Goal: Information Seeking & Learning: Learn about a topic

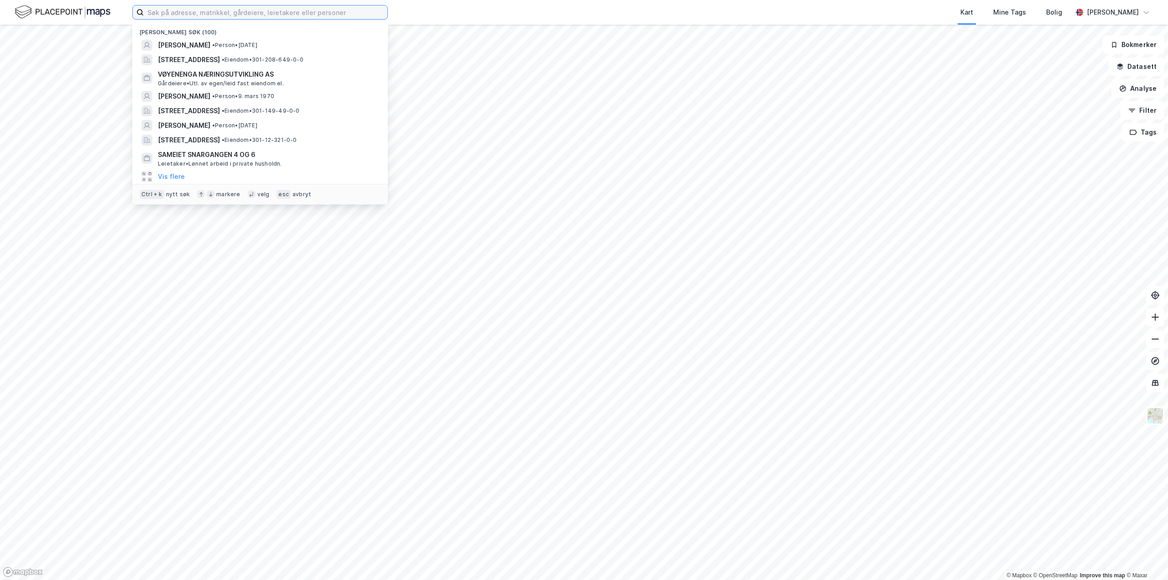
click at [182, 13] on input at bounding box center [266, 12] width 244 height 14
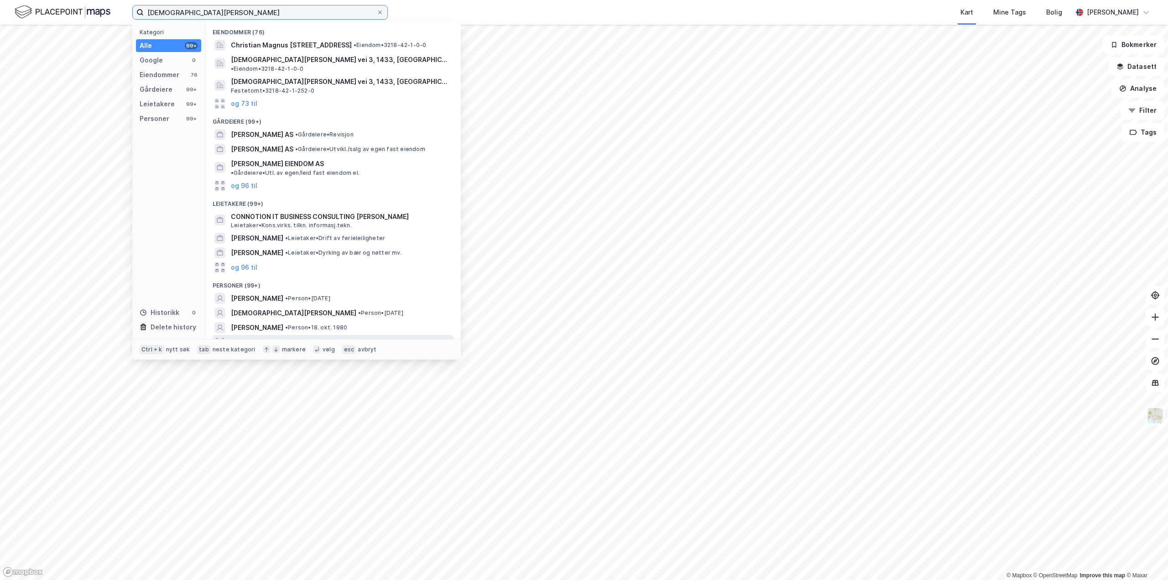
type input "[DEMOGRAPHIC_DATA][PERSON_NAME]"
click at [234, 337] on button "og 96 til" at bounding box center [244, 342] width 26 height 11
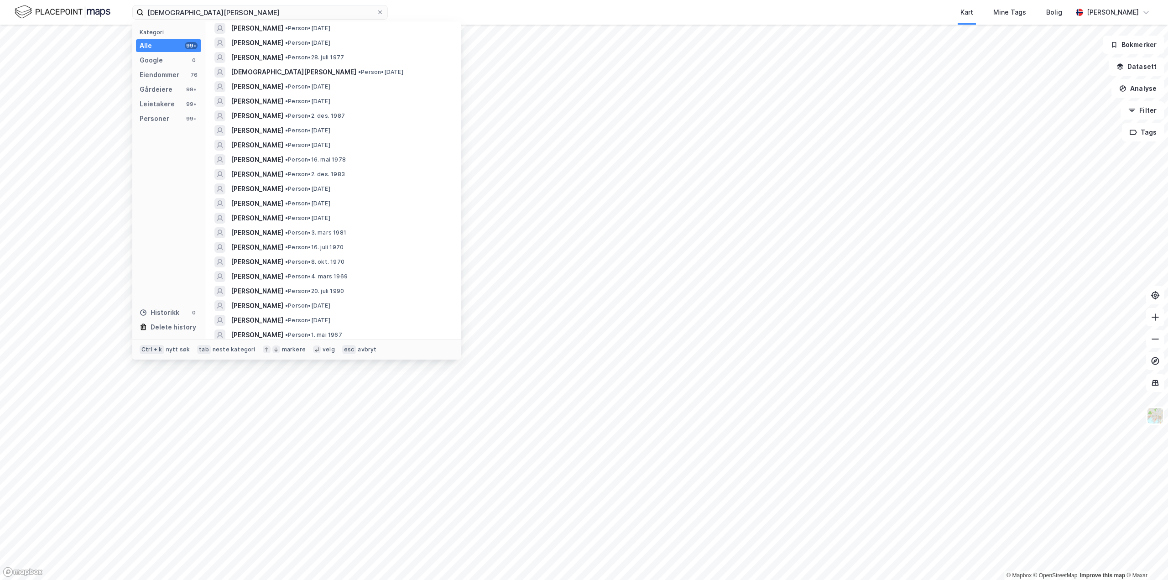
scroll to position [639, 0]
click at [266, 126] on span "[PERSON_NAME]" at bounding box center [257, 126] width 52 height 11
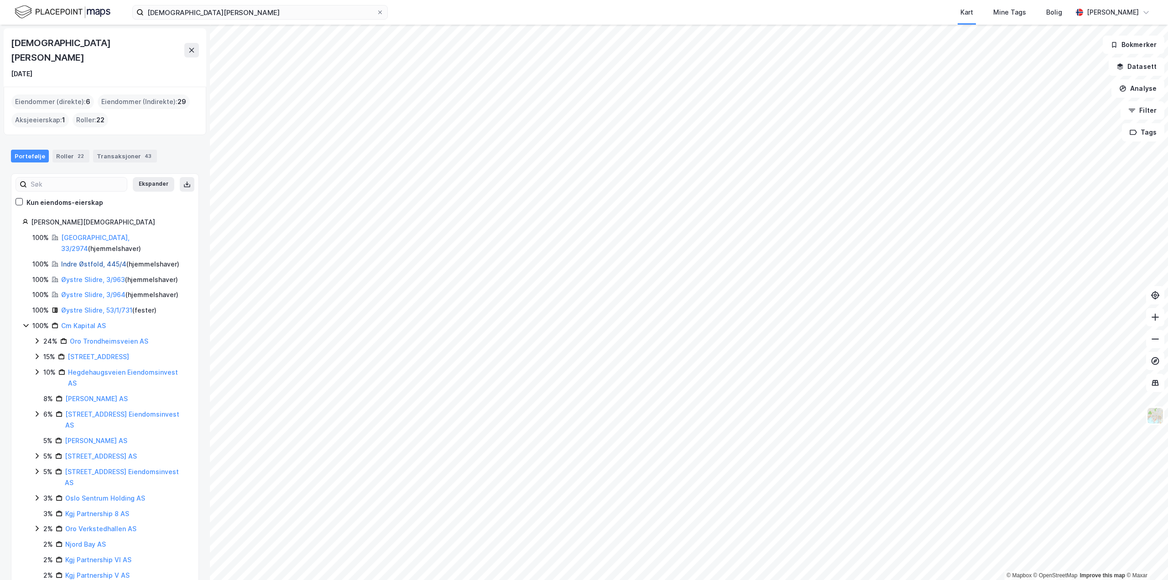
click at [81, 260] on link "Indre Østfold, 445/4" at bounding box center [93, 264] width 65 height 8
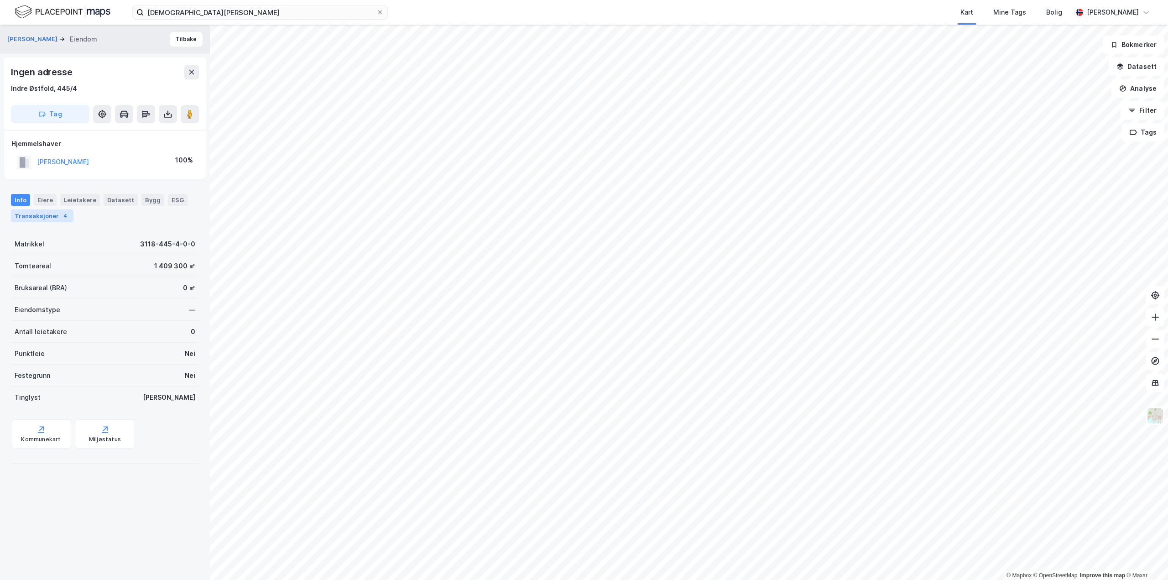
click at [25, 217] on div "Transaksjoner 4" at bounding box center [42, 215] width 63 height 13
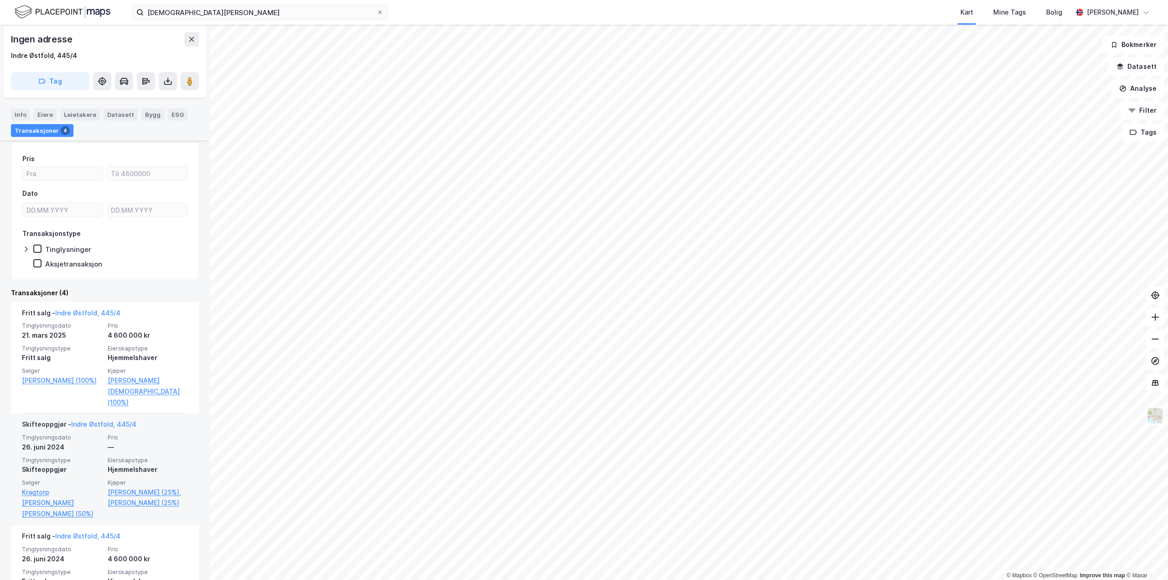
scroll to position [228, 0]
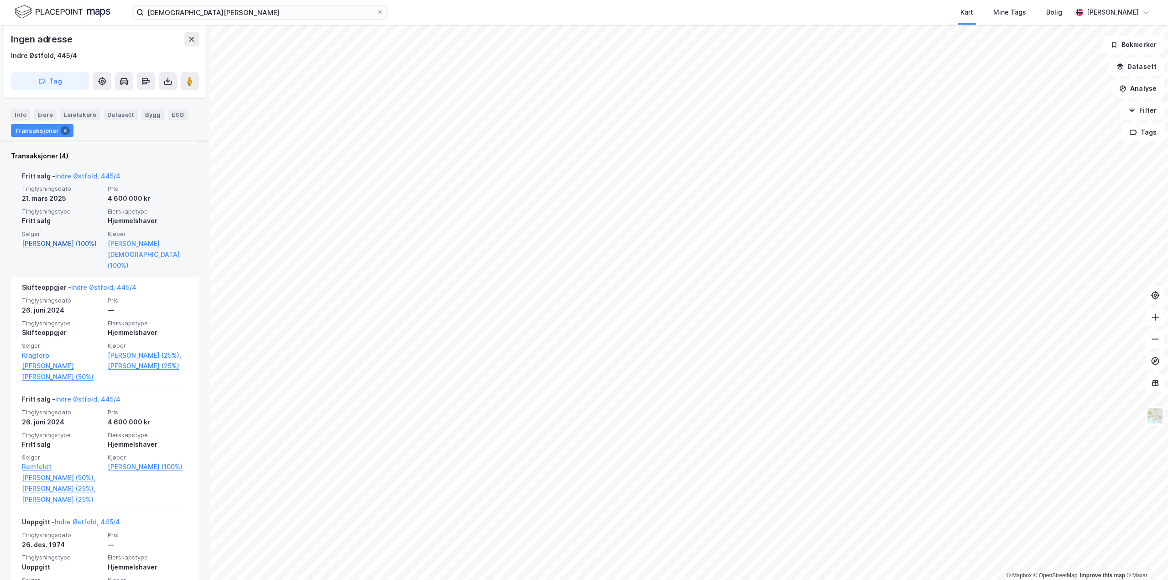
click at [56, 242] on link "[PERSON_NAME] (100%)" at bounding box center [62, 243] width 80 height 11
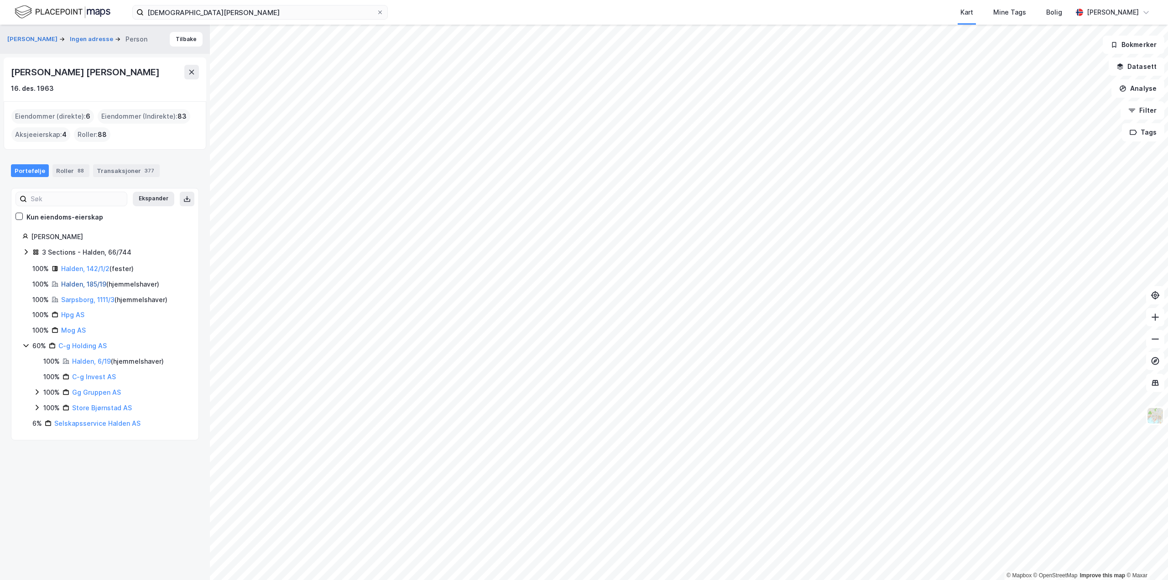
click at [81, 282] on link "Halden, 185/19" at bounding box center [83, 284] width 45 height 8
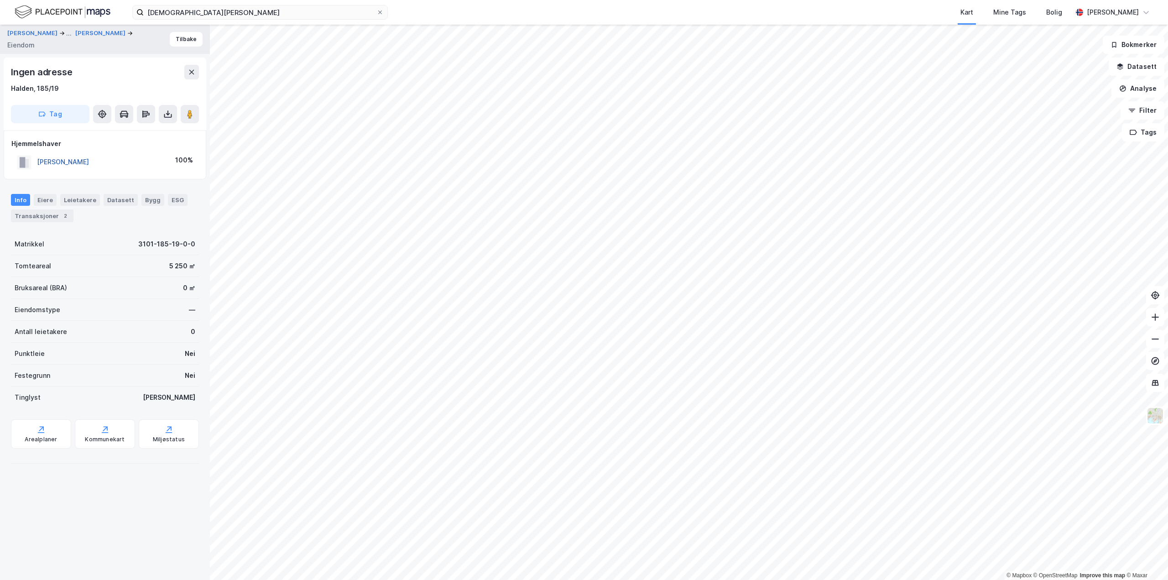
click at [0, 0] on button "[PERSON_NAME]" at bounding box center [0, 0] width 0 height 0
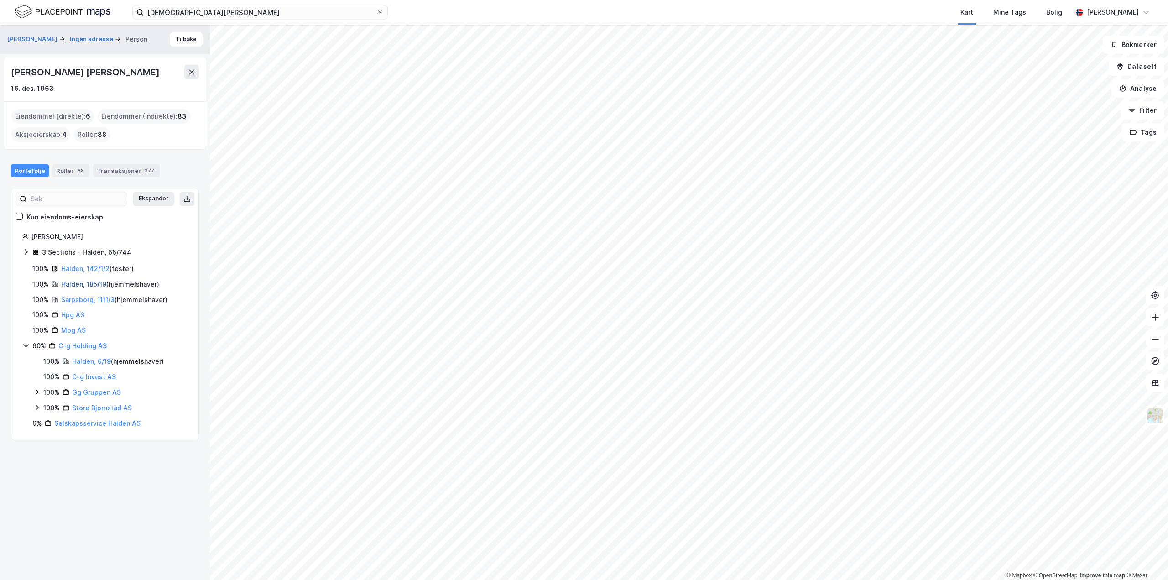
click at [70, 283] on link "Halden, 185/19" at bounding box center [83, 284] width 45 height 8
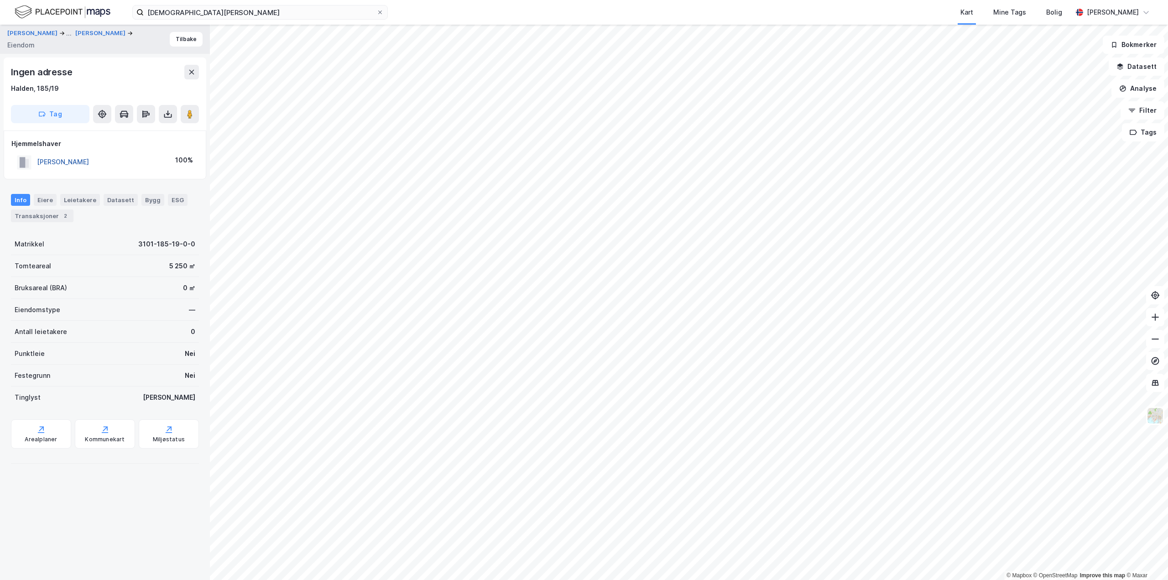
click at [0, 0] on button "[PERSON_NAME]" at bounding box center [0, 0] width 0 height 0
